Goal: Feedback & Contribution: Submit feedback/report problem

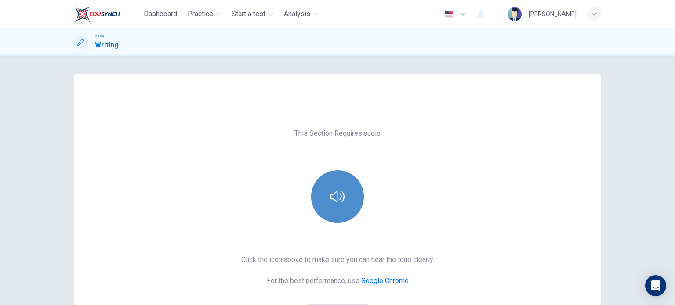
click at [337, 199] on icon "button" at bounding box center [338, 197] width 14 height 14
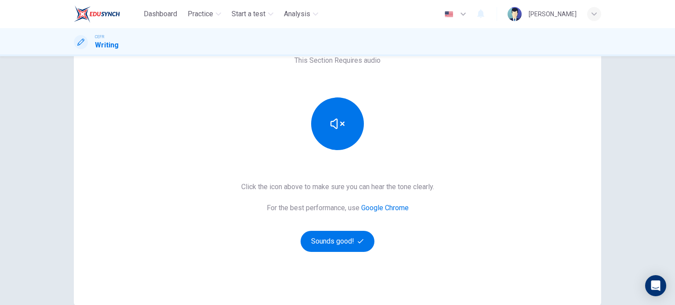
scroll to position [73, 0]
click at [325, 240] on button "Sounds good!" at bounding box center [338, 241] width 74 height 21
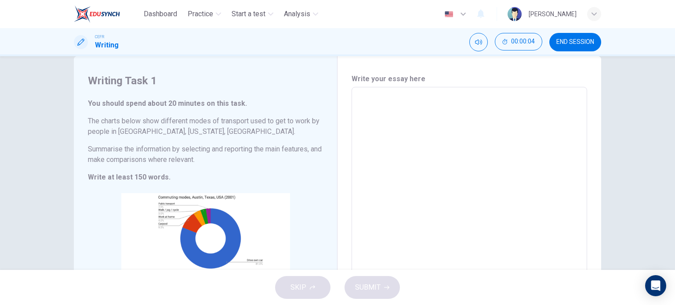
scroll to position [18, 0]
click at [365, 93] on div "x ​" at bounding box center [470, 217] width 236 height 260
type textarea "t"
type textarea "x"
type textarea "th"
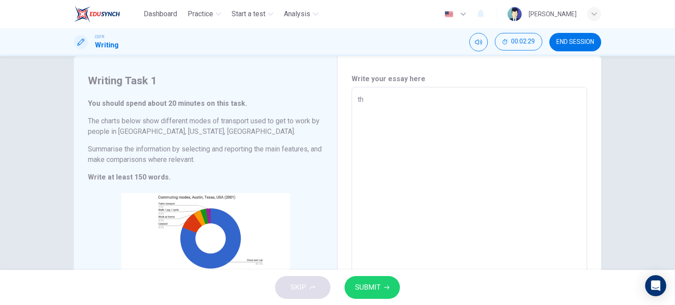
type textarea "x"
type textarea "the"
type textarea "x"
type textarea "th"
type textarea "x"
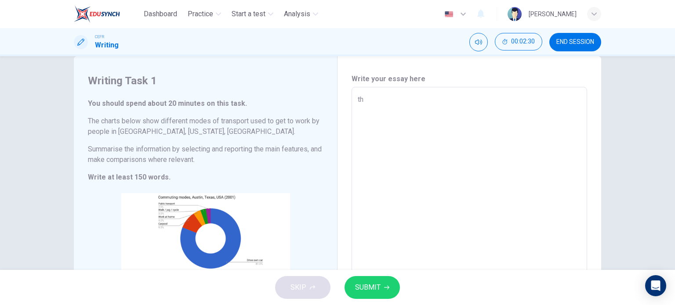
type textarea "t"
type textarea "x"
type textarea "T"
type textarea "x"
type textarea "The"
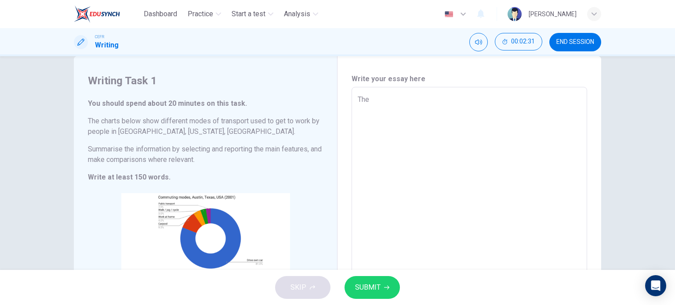
type textarea "x"
type textarea "The"
type textarea "x"
type textarea "The c"
type textarea "x"
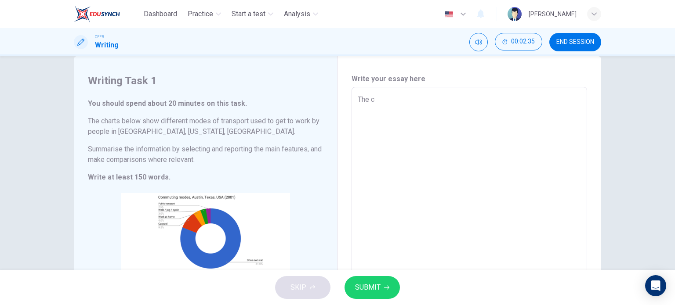
type textarea "The"
type textarea "x"
type textarea "The"
type textarea "x"
type textarea "The"
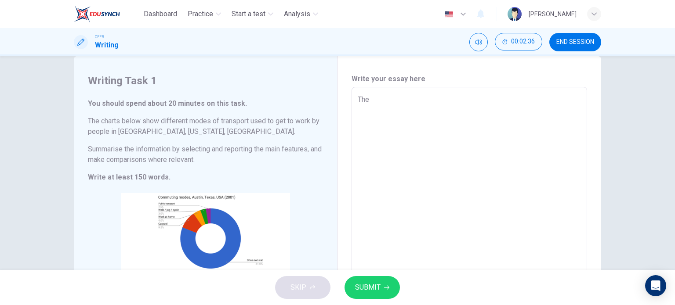
type textarea "x"
type textarea "The p"
type textarea "x"
type textarea "The pi"
type textarea "x"
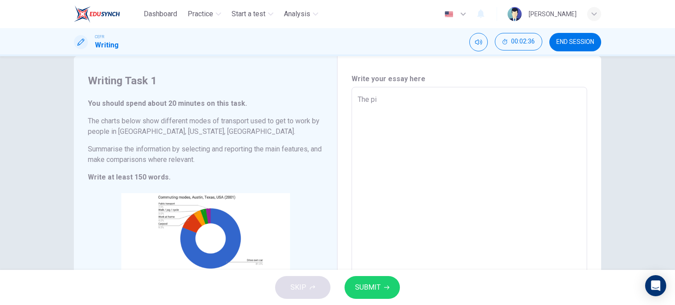
type textarea "The pie"
type textarea "x"
type textarea "The pie"
type textarea "x"
type textarea "The pie c"
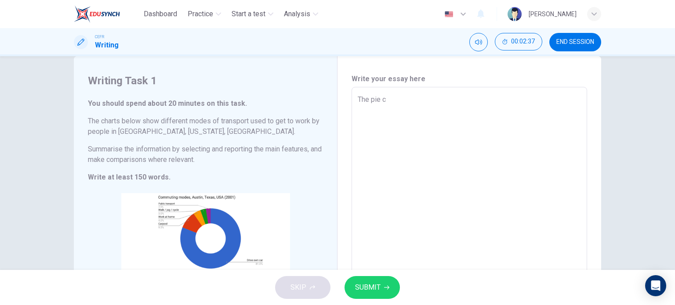
type textarea "x"
type textarea "The pie cha"
type textarea "x"
type textarea "The pie char"
type textarea "x"
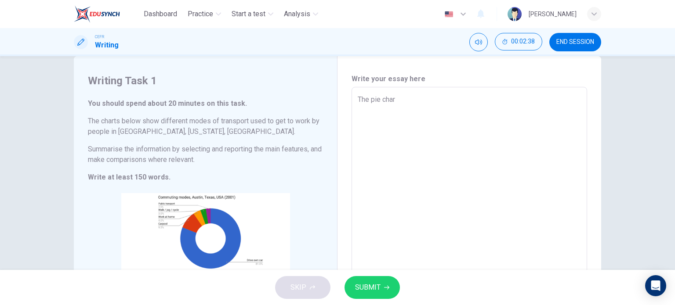
type textarea "The pie chart"
type textarea "x"
type textarea "The pie chart"
type textarea "x"
type textarea "The pie chart i"
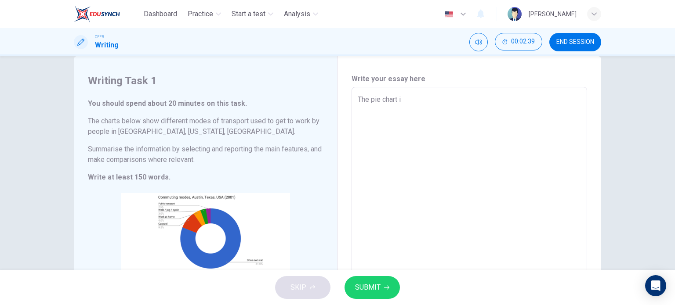
type textarea "x"
type textarea "The pie chart is"
type textarea "x"
type textarea "The pie chart i"
type textarea "x"
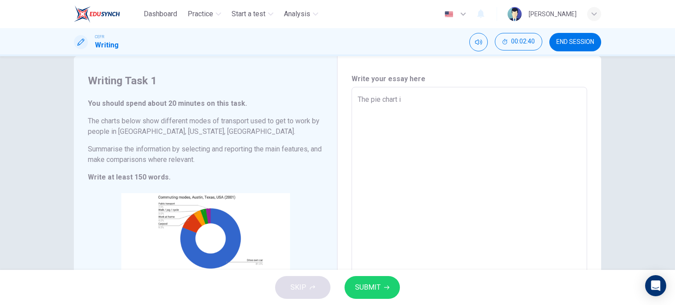
type textarea "The pie chart il"
type textarea "x"
type textarea "The pie chart ill"
type textarea "x"
type textarea "The pie chart illu"
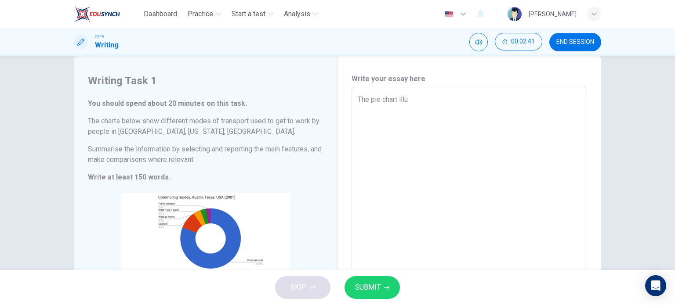
type textarea "x"
type textarea "The pie chart illus"
type textarea "x"
type textarea "The pie chart illust"
type textarea "x"
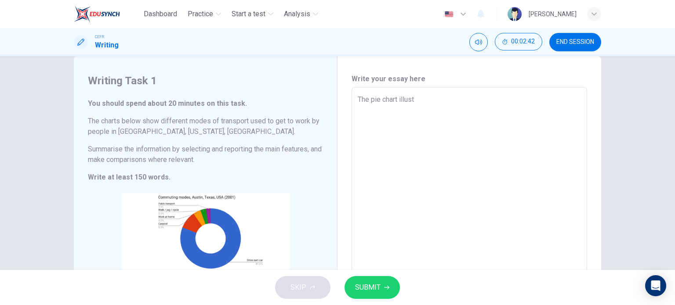
type textarea "The pie chart illustr"
type textarea "x"
type textarea "The pie chart illustra"
type textarea "x"
type textarea "The pie chart illustrat"
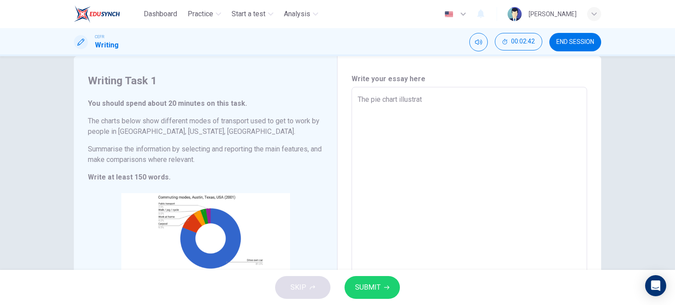
type textarea "x"
type textarea "The pie chart illustrate"
type textarea "x"
type textarea "The pie chart illustrate"
type textarea "x"
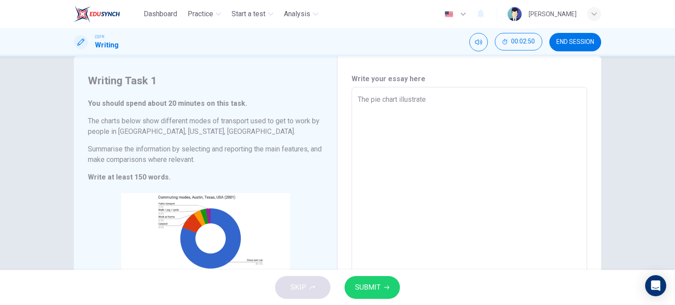
type textarea "The pie chart illustrate"
type textarea "x"
click at [431, 105] on textarea "The pie chart illustrate" at bounding box center [469, 216] width 223 height 245
type textarea "The pie chart illustrate"
type textarea "x"
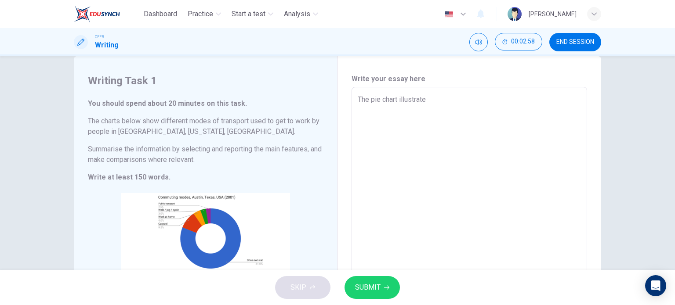
type textarea "The pie chart illustrates"
type textarea "x"
type textarea "The pie chart illustrates"
type textarea "x"
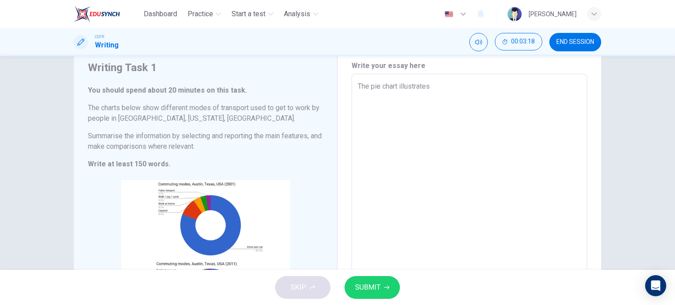
scroll to position [30, 0]
type textarea "The pie chart illustrates"
type textarea "x"
type textarea "The pie chart illustr"
type textarea "x"
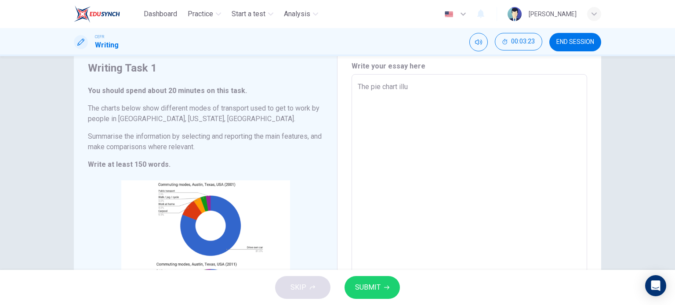
type textarea "The pie chart ill"
type textarea "x"
type textarea "The pie chart il"
type textarea "x"
type textarea "The pie chart i"
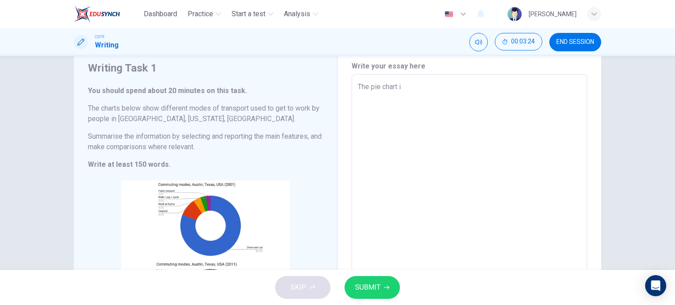
type textarea "x"
type textarea "The pie chart"
type textarea "x"
type textarea "The pie chart"
type textarea "x"
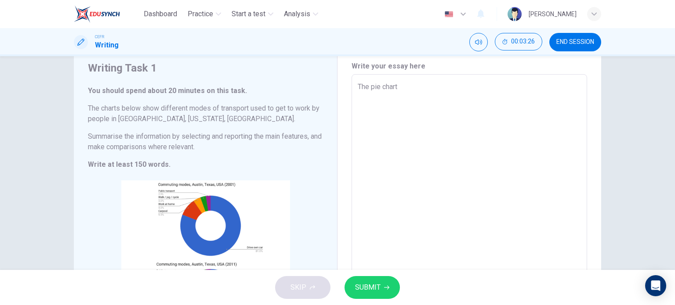
type textarea "The pie charts"
type textarea "x"
type textarea "The pie charts"
type textarea "x"
type textarea "The pie charts i"
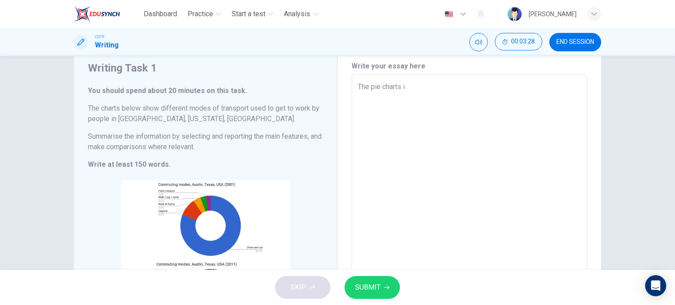
type textarea "x"
type textarea "The pie charts ill"
type textarea "x"
type textarea "The pie charts illu"
type textarea "x"
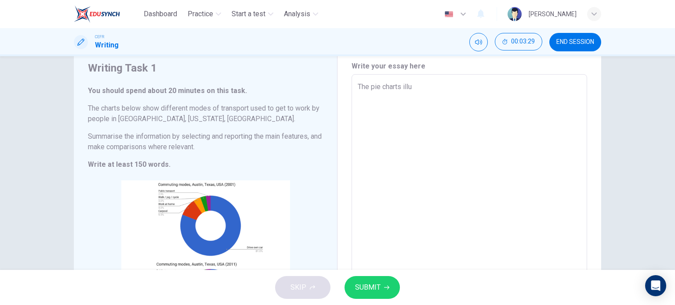
type textarea "The pie charts illus"
type textarea "x"
type textarea "The pie charts illust"
type textarea "x"
type textarea "The pie charts illustr"
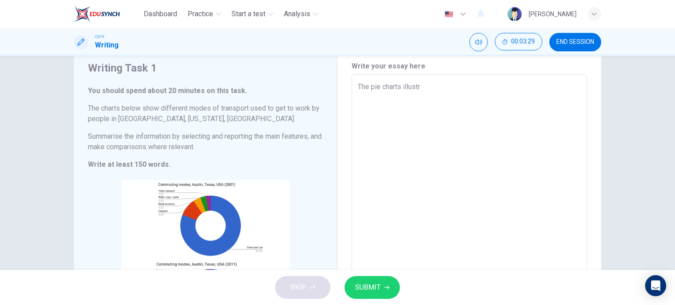
type textarea "x"
type textarea "The pie charts illustra"
type textarea "x"
type textarea "The pie charts illustrat"
type textarea "x"
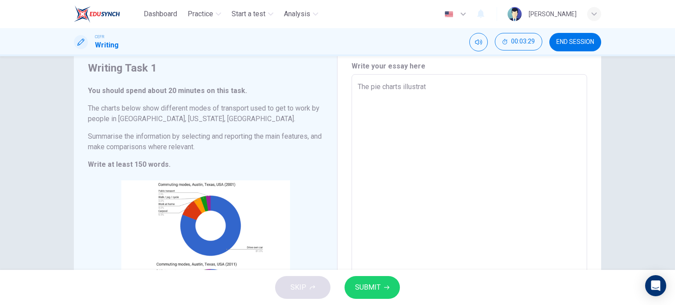
type textarea "The pie charts illustrate"
type textarea "x"
type textarea "The pie charts illustrate"
type textarea "x"
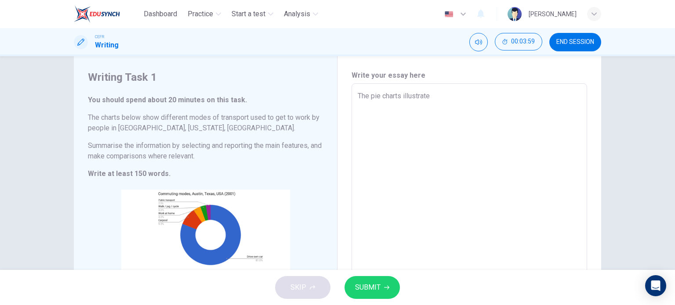
scroll to position [0, 0]
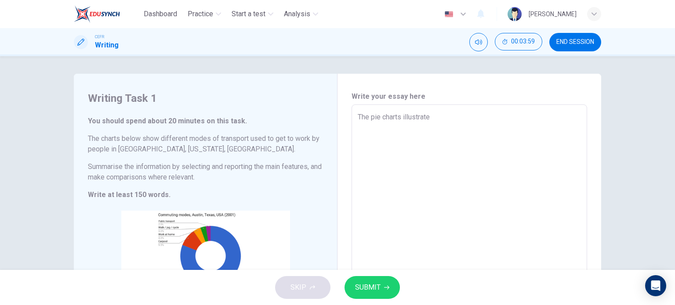
type textarea "The pie charts illustrate"
click at [372, 285] on span "SUBMIT" at bounding box center [367, 288] width 25 height 12
type textarea "x"
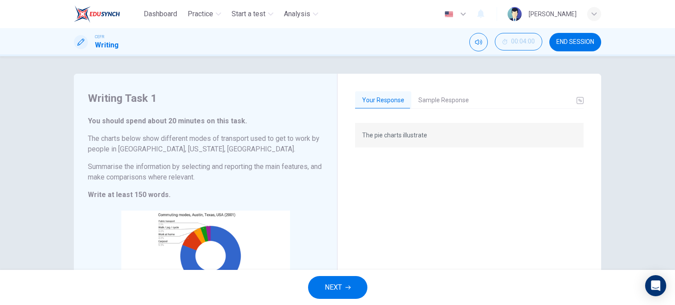
click at [451, 105] on button "Sample Response" at bounding box center [443, 100] width 65 height 18
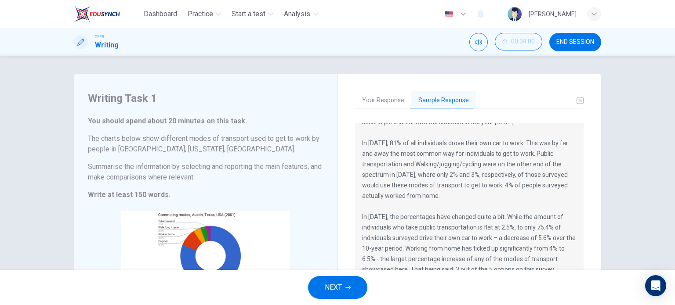
scroll to position [74, 0]
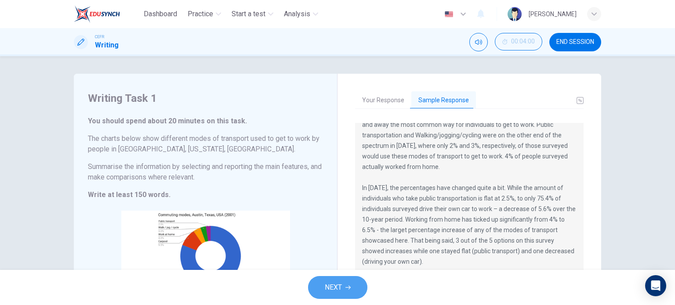
click at [340, 280] on button "NEXT" at bounding box center [337, 287] width 59 height 23
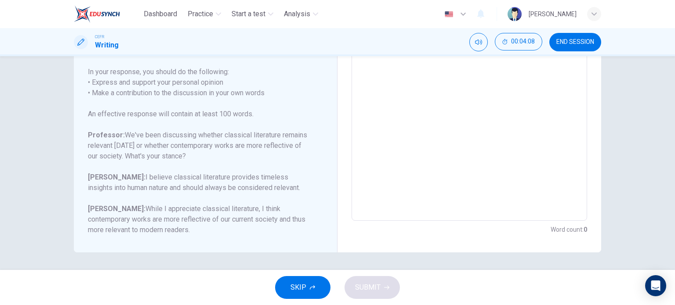
scroll to position [177, 0]
